Goal: Information Seeking & Learning: Learn about a topic

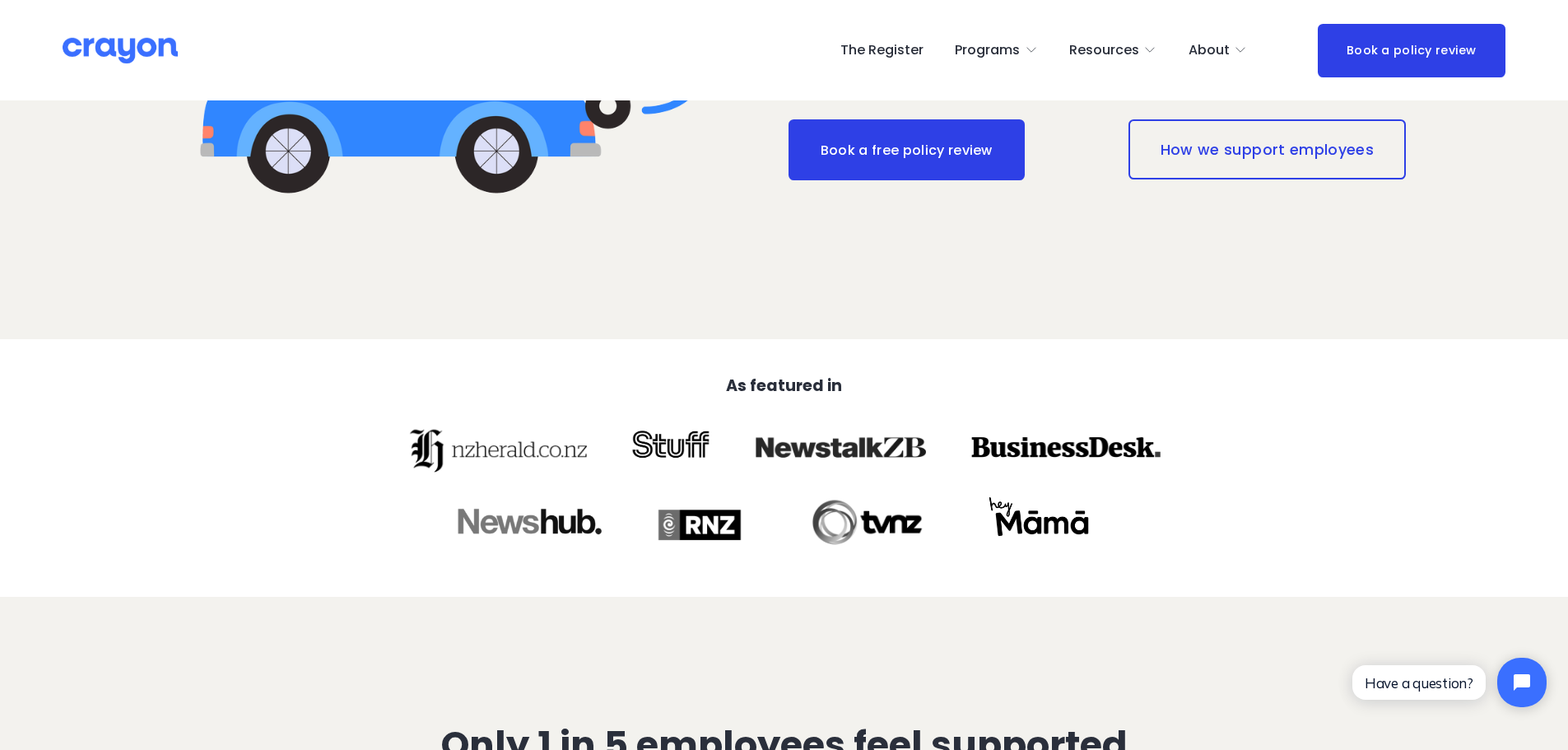
scroll to position [494, 0]
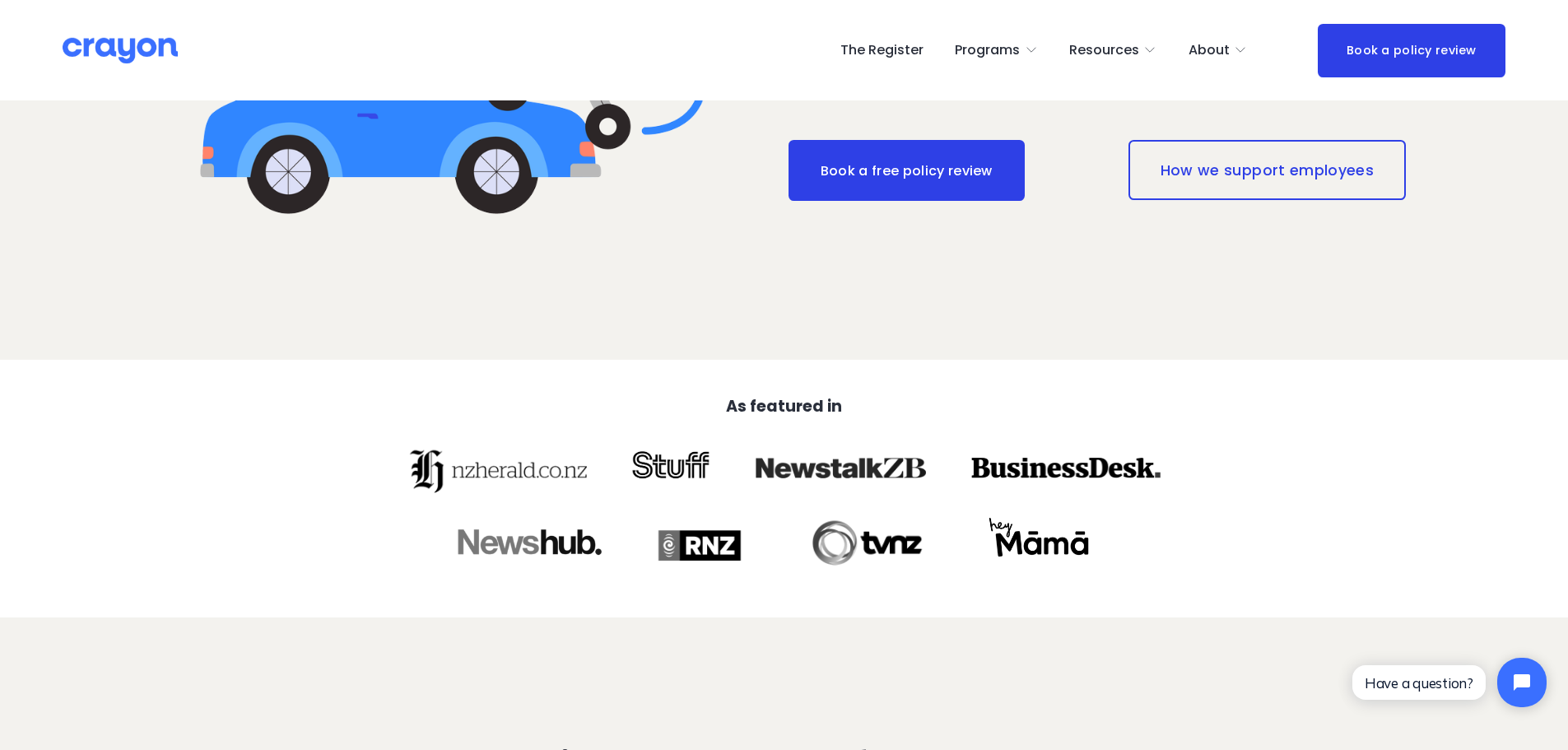
click at [0, 0] on span "Employer hub" at bounding box center [0, 0] width 0 height 0
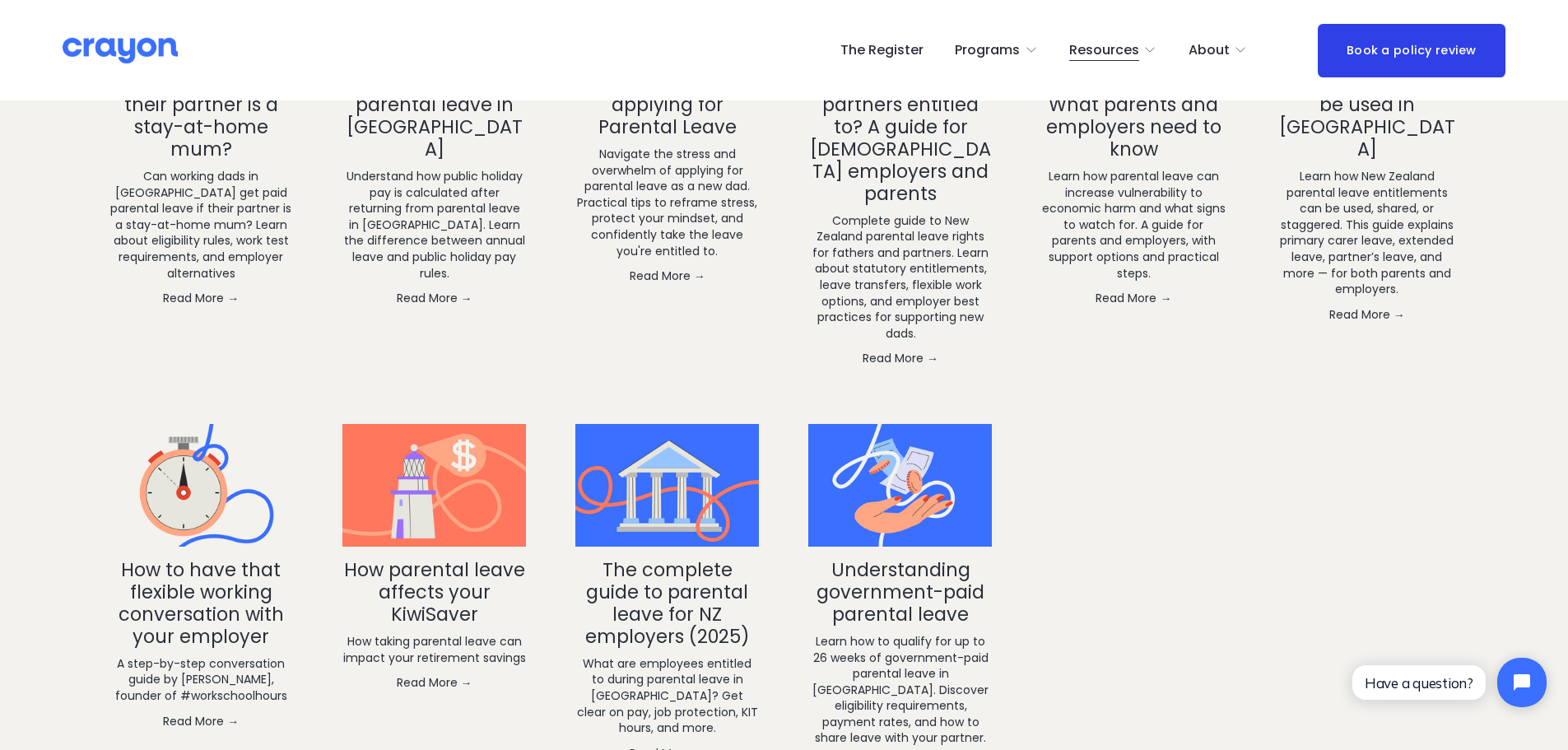
scroll to position [2963, 0]
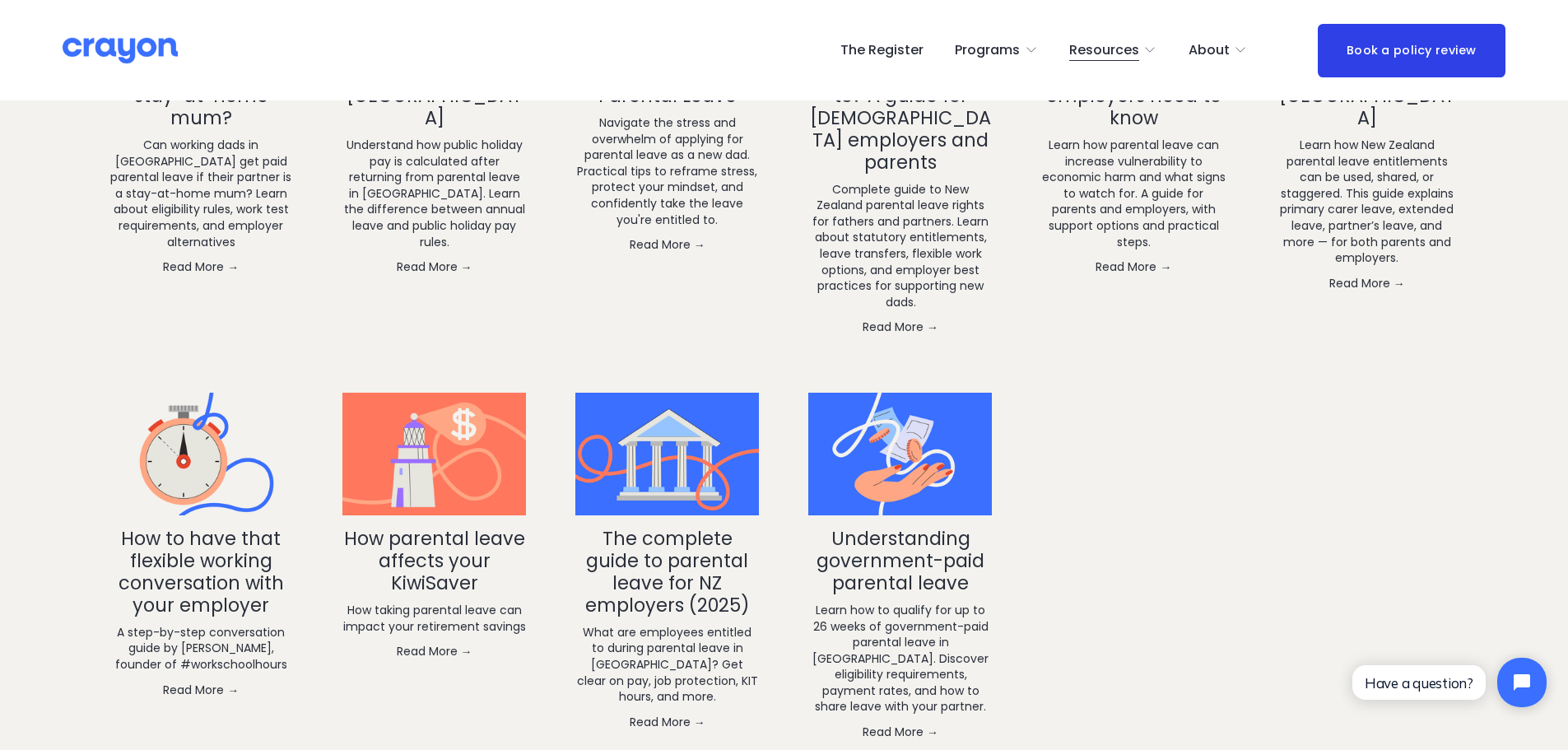
click at [648, 525] on link "The complete guide to parental leave for NZ employers (2025)" at bounding box center [667, 571] width 165 height 93
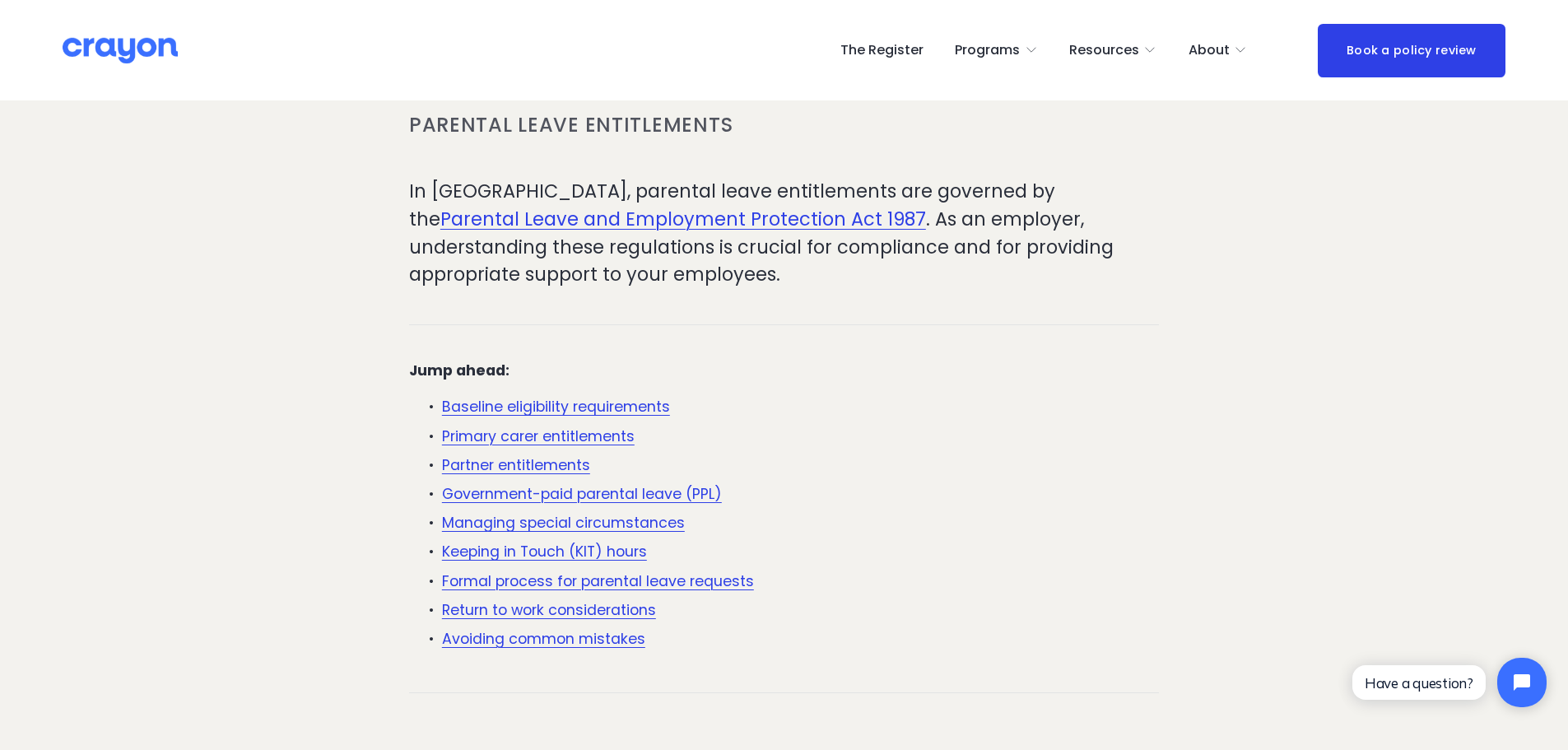
click at [546, 402] on link "Baseline eligibility requirements" at bounding box center [555, 406] width 228 height 20
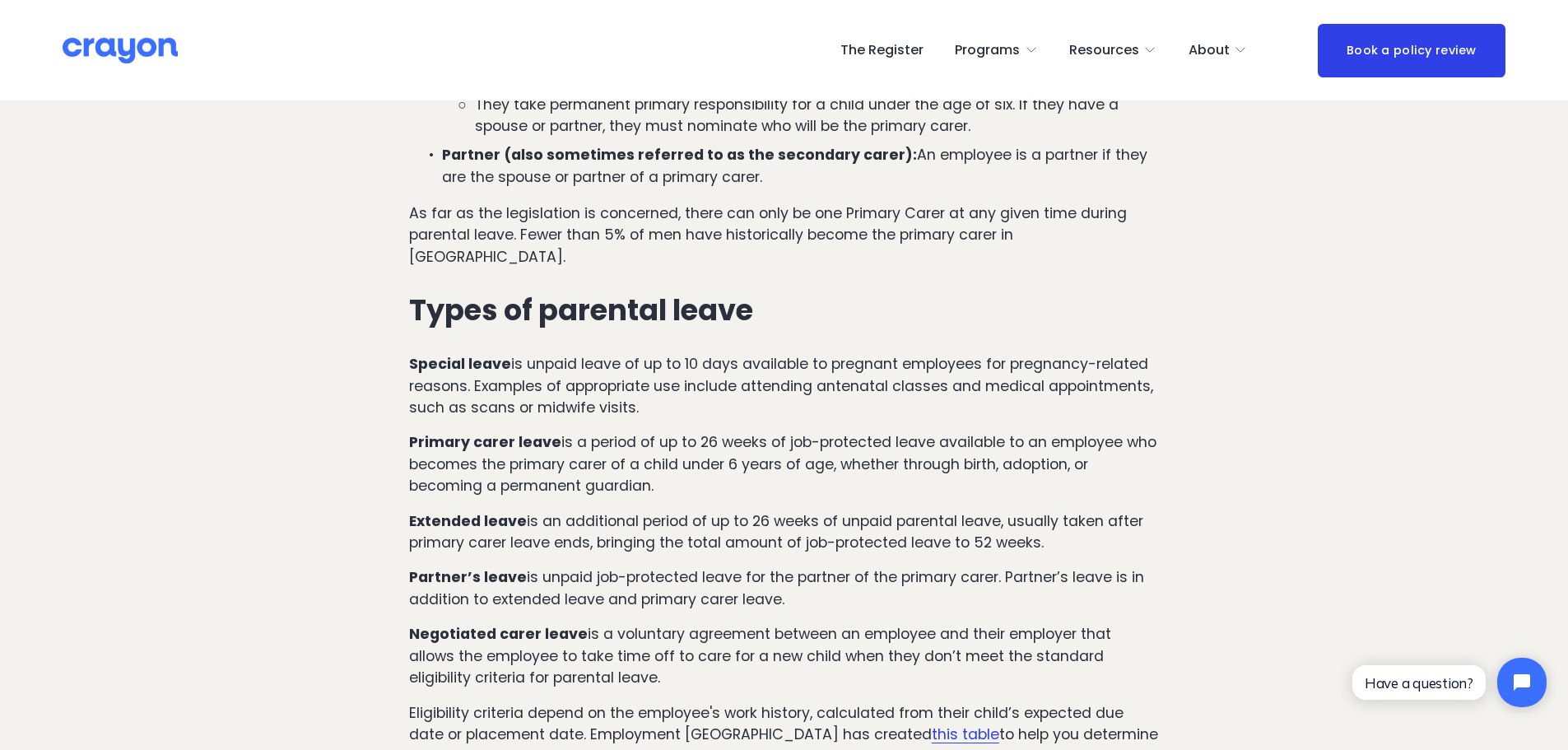
scroll to position [1313, 0]
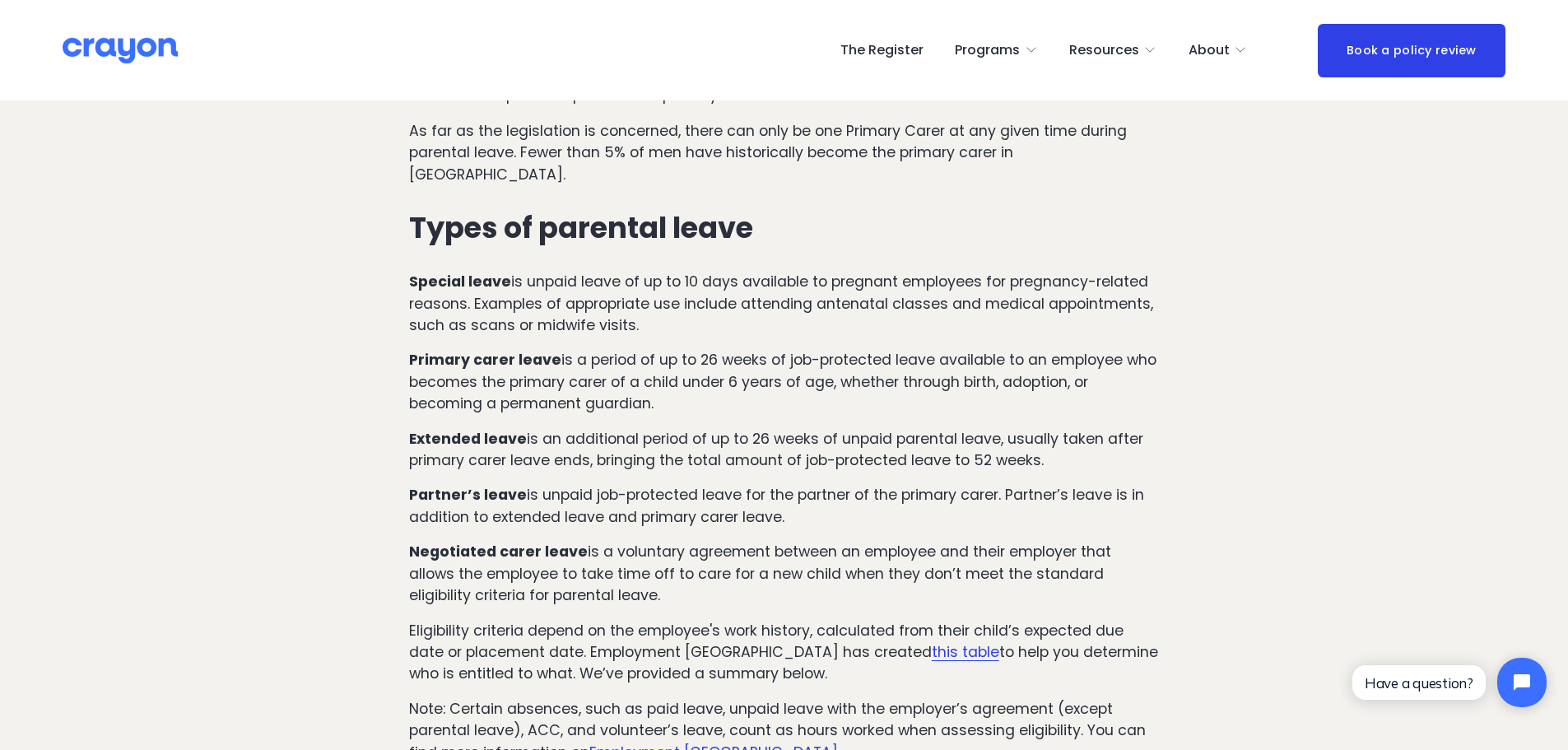
click at [932, 642] on link "this table" at bounding box center [965, 652] width 67 height 20
